Goal: Task Accomplishment & Management: Manage account settings

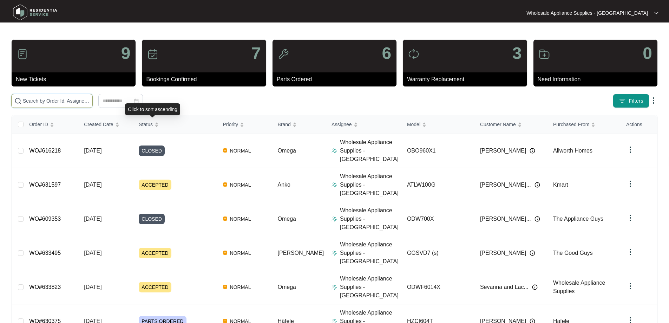
click at [90, 100] on input "text" at bounding box center [56, 101] width 67 height 8
paste input "ATLW100G"
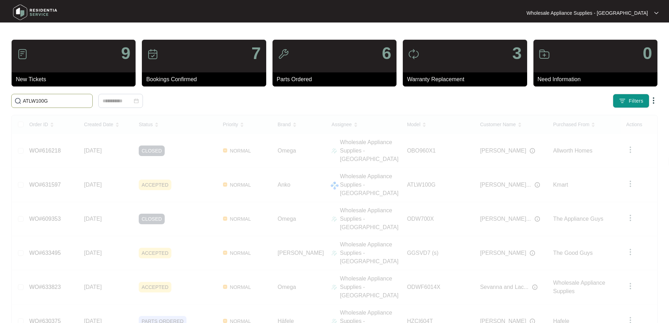
type input "ATLW100G"
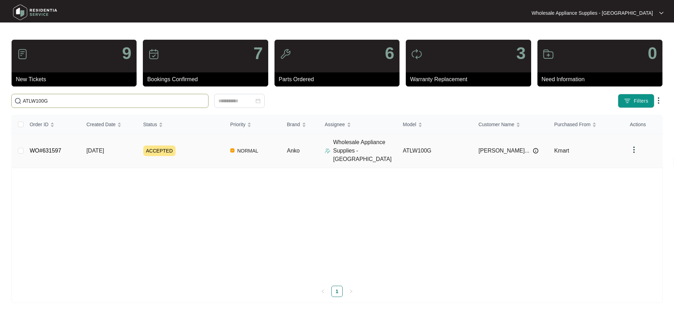
click at [104, 147] on span "[DATE]" at bounding box center [95, 150] width 18 height 6
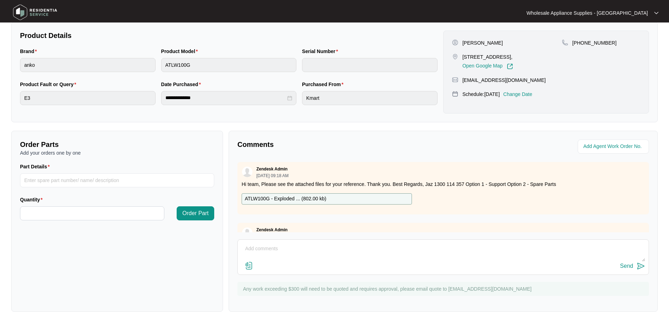
click at [331, 198] on div "ATLW100G - Exploded ... ( 802.00 kb )" at bounding box center [327, 198] width 170 height 11
drag, startPoint x: 320, startPoint y: 246, endPoint x: 323, endPoint y: 241, distance: 6.0
click at [320, 246] on textarea at bounding box center [443, 252] width 404 height 18
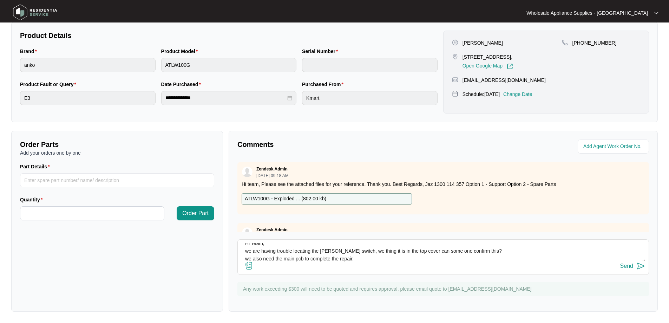
scroll to position [13, 0]
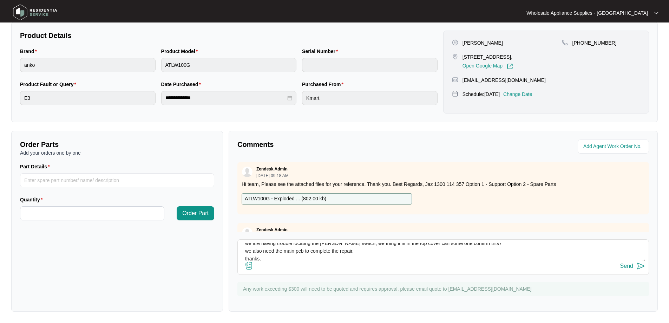
type textarea "Hi Team, we are having trouble locating the [PERSON_NAME] switch, we thing it i…"
click at [629, 268] on div "Send" at bounding box center [626, 266] width 13 height 6
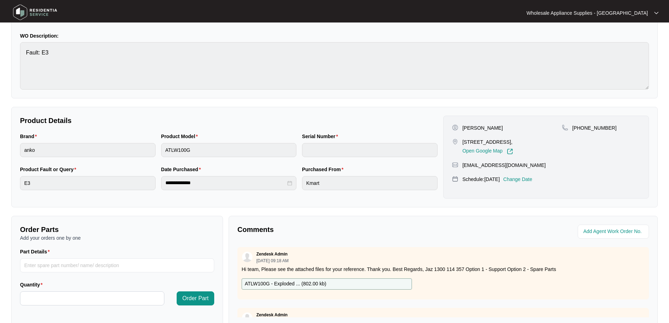
scroll to position [0, 0]
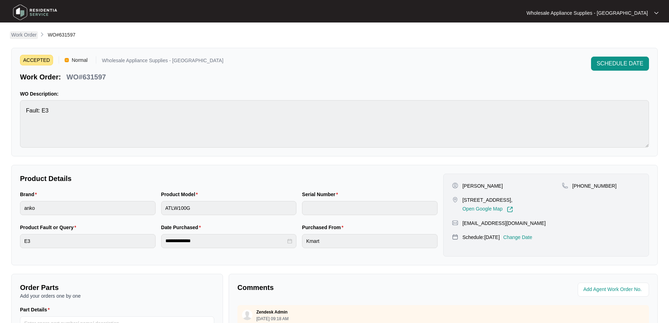
click at [31, 34] on p "Work Order" at bounding box center [23, 34] width 25 height 7
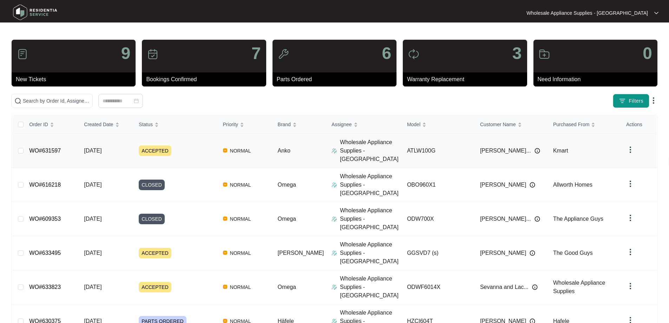
click at [118, 148] on td "[DATE]" at bounding box center [105, 151] width 55 height 34
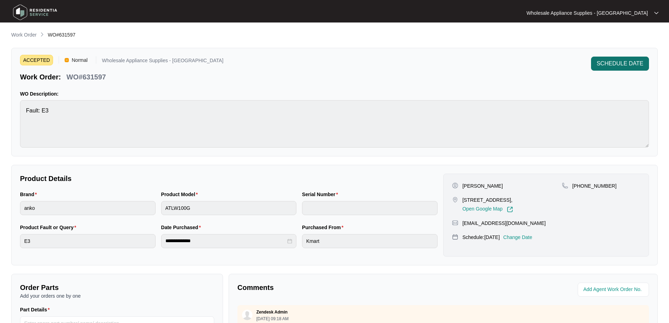
click at [636, 63] on span "SCHEDULE DATE" at bounding box center [620, 63] width 47 height 8
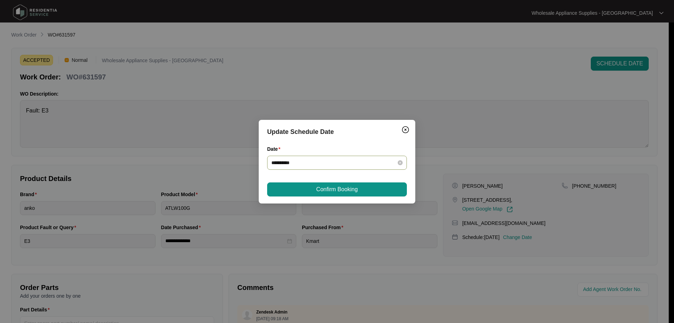
click at [302, 163] on input "**********" at bounding box center [332, 163] width 123 height 8
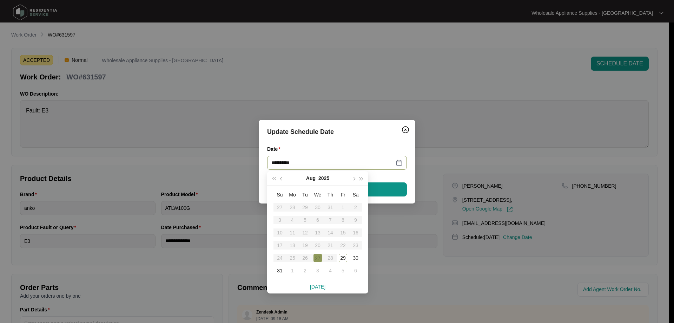
click at [377, 126] on div "**********" at bounding box center [337, 162] width 157 height 84
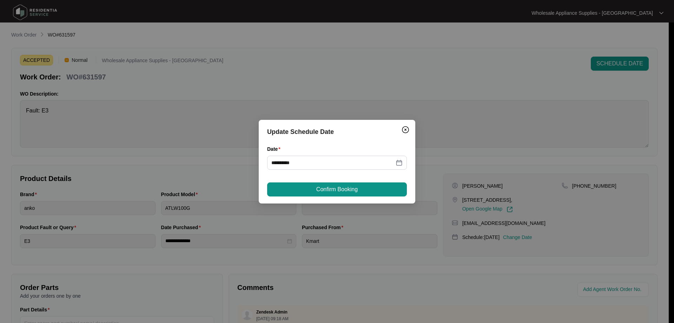
click at [378, 190] on button "Confirm Booking" at bounding box center [337, 189] width 140 height 14
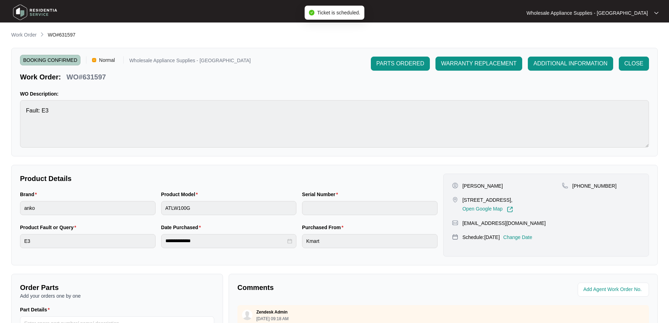
click at [216, 97] on p "WO Description:" at bounding box center [334, 93] width 629 height 7
click at [25, 35] on p "Work Order" at bounding box center [23, 34] width 25 height 7
